Goal: Task Accomplishment & Management: Use online tool/utility

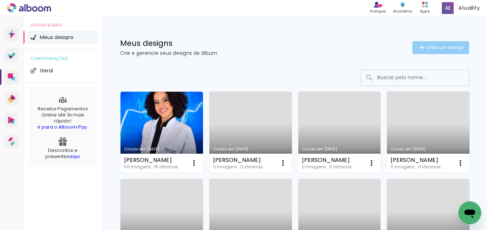
click at [426, 47] on span "Criar um design" at bounding box center [444, 47] width 37 height 5
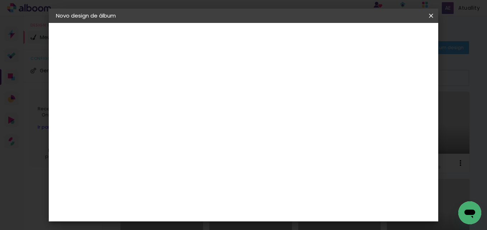
click at [173, 98] on input at bounding box center [173, 96] width 0 height 11
paste input "[PERSON_NAME]"
type input "[PERSON_NAME]"
type paper-input "[PERSON_NAME]"
click at [247, 42] on paper-button "Avançar" at bounding box center [228, 38] width 35 height 12
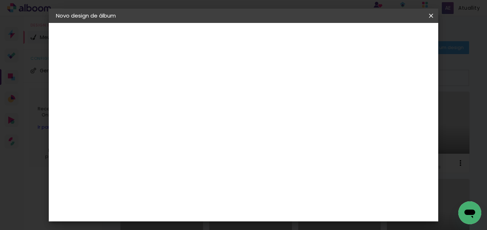
click at [228, 140] on input at bounding box center [191, 136] width 72 height 9
type input "via"
type paper-input "via"
click at [191, 163] on div "Viacolor" at bounding box center [179, 162] width 23 height 6
click at [0, 0] on slot "Avançar" at bounding box center [0, 0] width 0 height 0
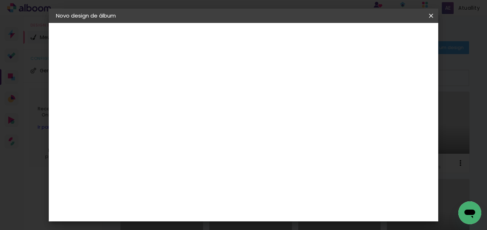
click at [201, 120] on input "text" at bounding box center [187, 124] width 28 height 11
click at [295, 120] on paper-item "Padrão" at bounding box center [289, 119] width 143 height 14
type input "Padrão"
click at [0, 0] on slot "Voltar" at bounding box center [0, 0] width 0 height 0
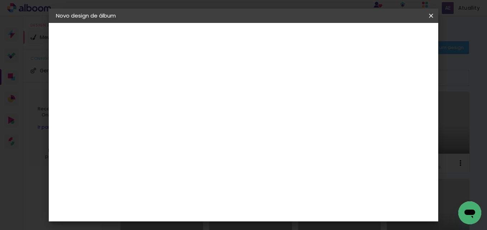
click at [0, 0] on slot "Voltar" at bounding box center [0, 0] width 0 height 0
click at [433, 16] on iron-icon at bounding box center [430, 15] width 9 height 7
